Goal: Task Accomplishment & Management: Manage account settings

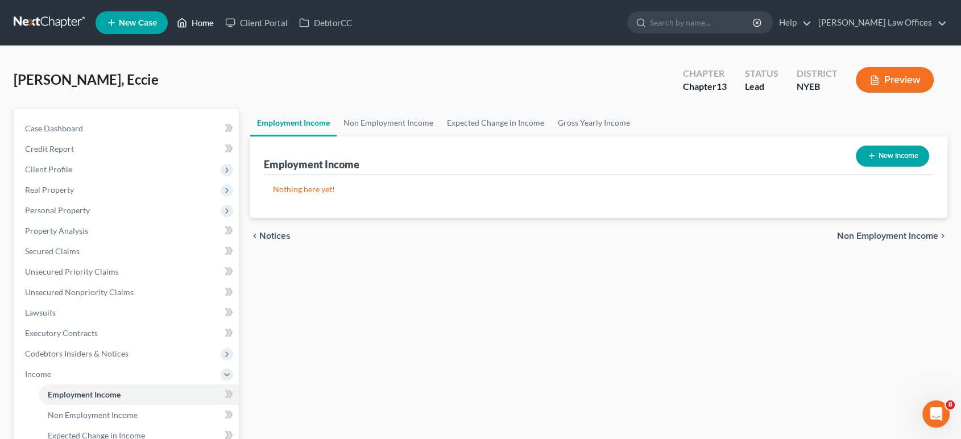
click at [209, 26] on link "Home" at bounding box center [195, 23] width 48 height 20
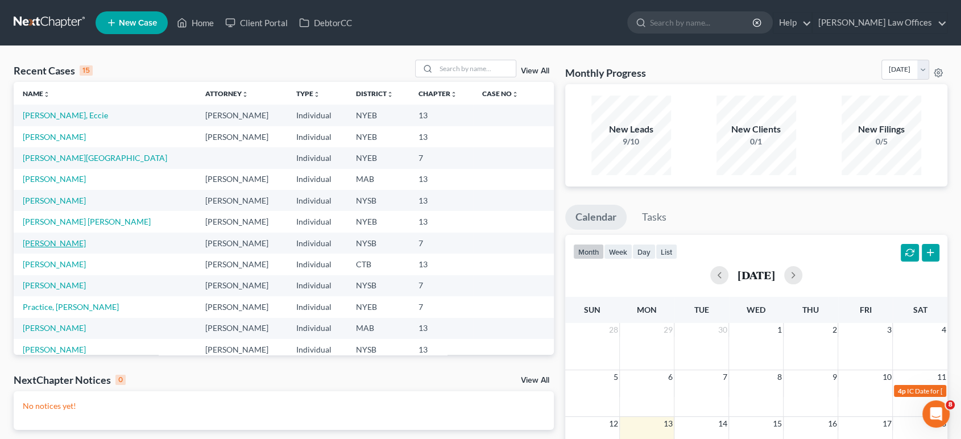
click at [38, 244] on link "[PERSON_NAME]" at bounding box center [54, 243] width 63 height 10
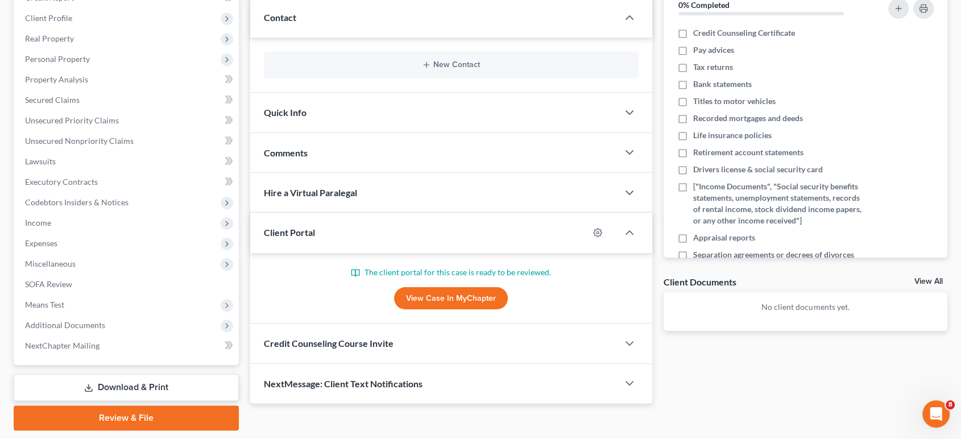
scroll to position [185, 0]
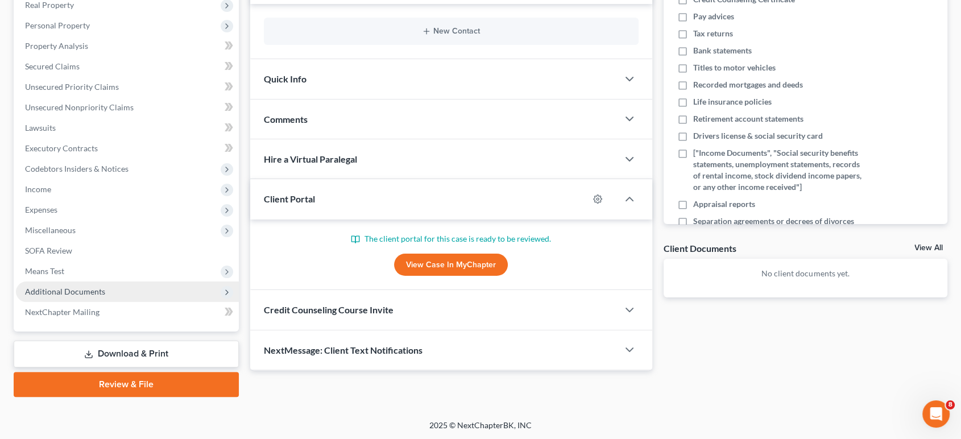
click at [41, 282] on span "Additional Documents" at bounding box center [127, 291] width 223 height 20
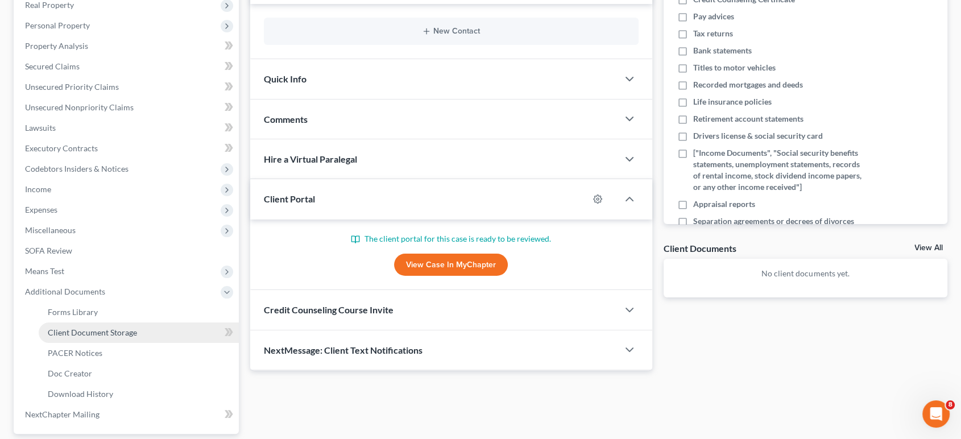
click at [61, 330] on span "Client Document Storage" at bounding box center [92, 333] width 89 height 10
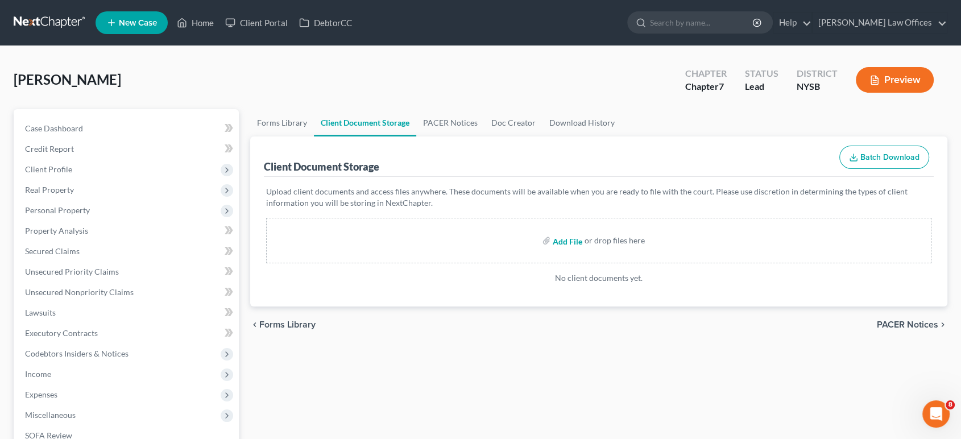
click at [577, 247] on input "file" at bounding box center [566, 240] width 27 height 20
type input "C:\fakepath\[PERSON_NAME] ID.pdf"
